Goal: Connect with others: Connect with others

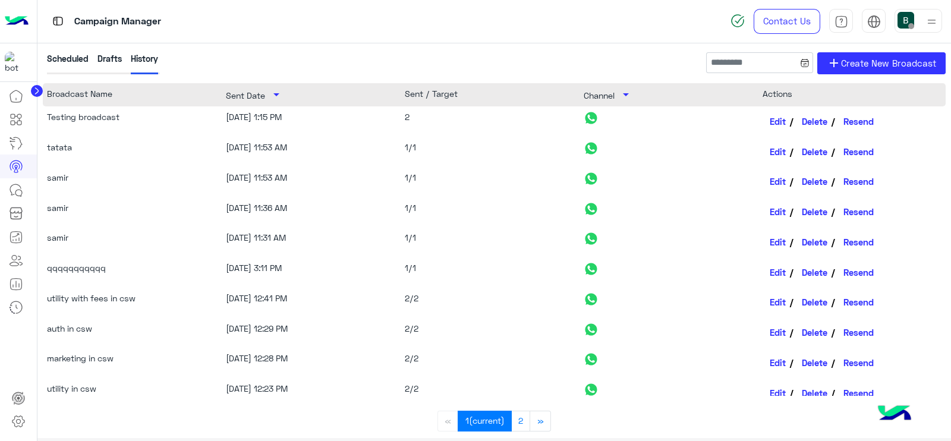
click at [10, 24] on img at bounding box center [17, 21] width 24 height 25
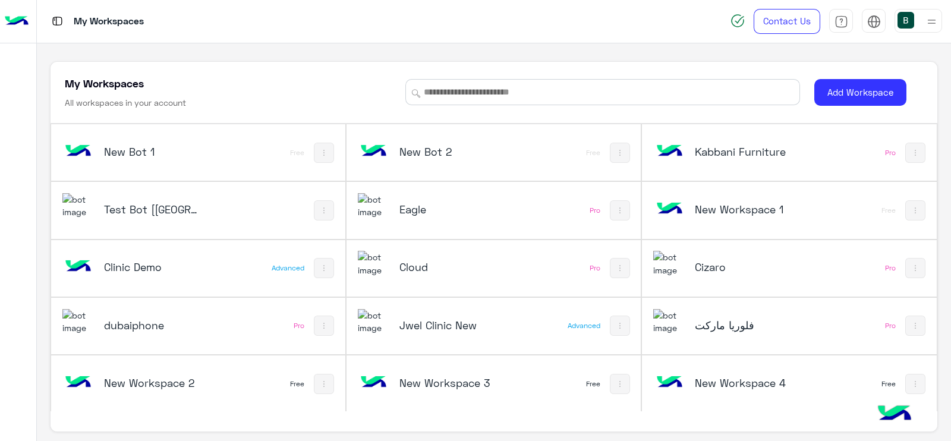
scroll to position [4, 0]
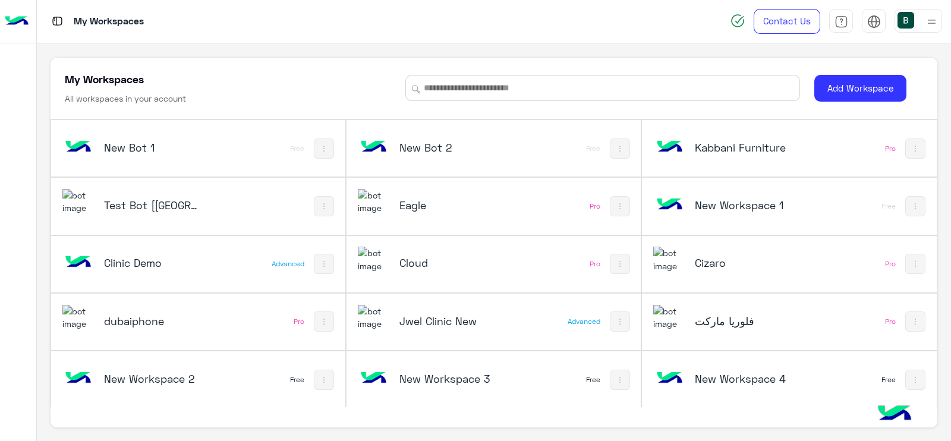
click at [412, 314] on h5 "Jwel Clinic New" at bounding box center [448, 321] width 98 height 14
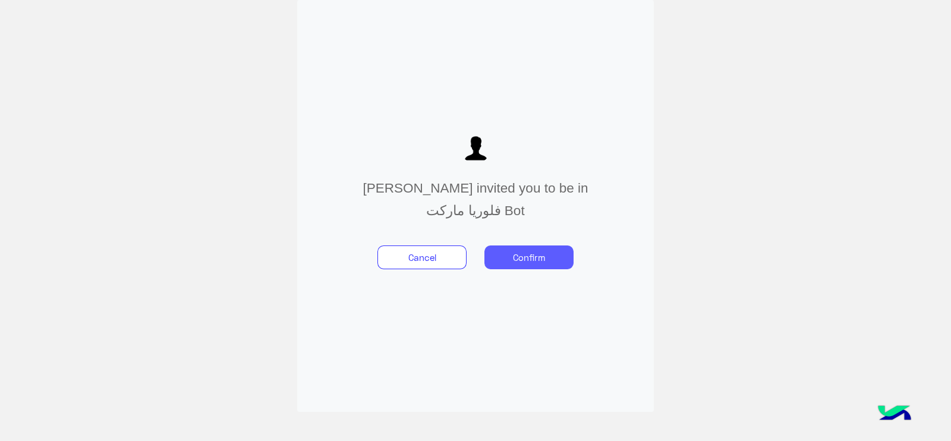
click at [531, 256] on button "Confirm" at bounding box center [528, 257] width 89 height 24
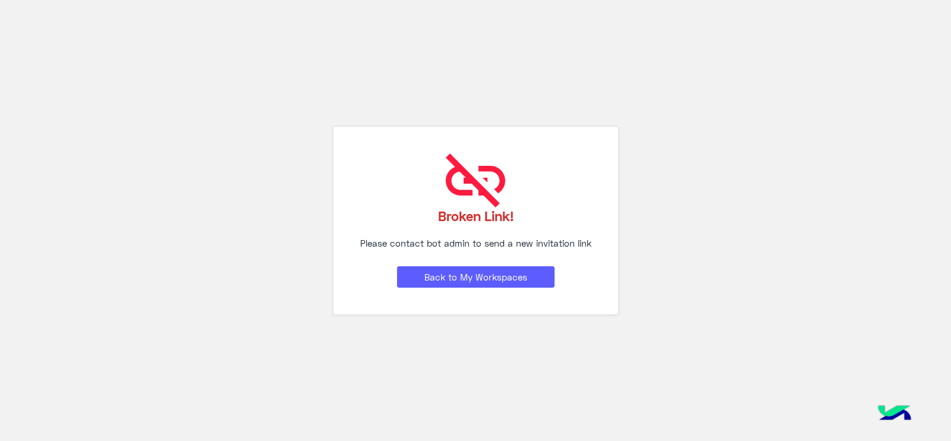
click at [478, 279] on button "Back to My Workspaces" at bounding box center [475, 276] width 157 height 21
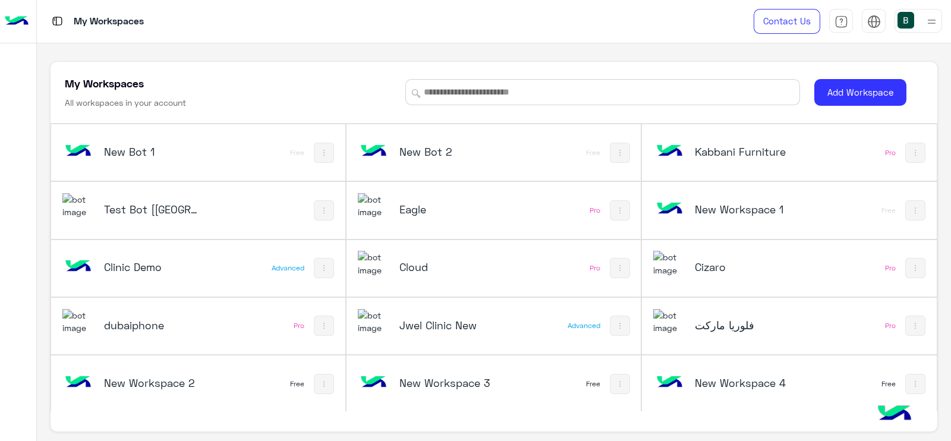
click at [707, 328] on h5 "فلوريا ماركت" at bounding box center [744, 325] width 98 height 14
